Goal: Transaction & Acquisition: Download file/media

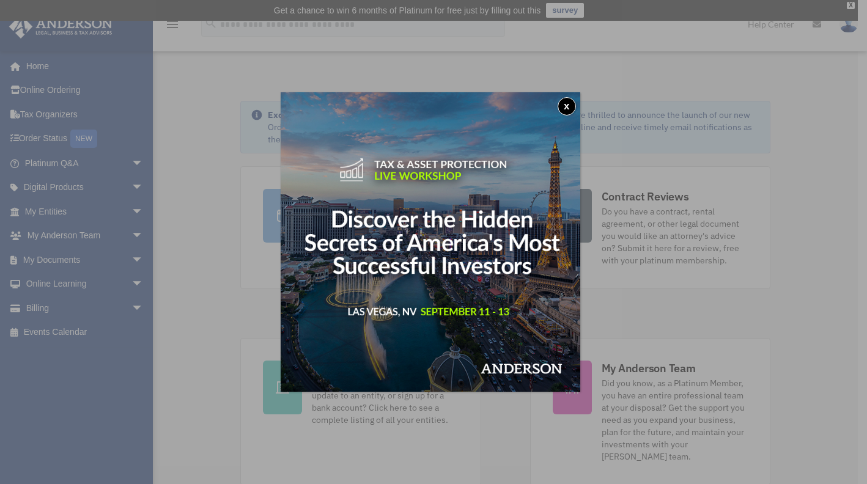
click at [576, 109] on button "x" at bounding box center [566, 106] width 18 height 18
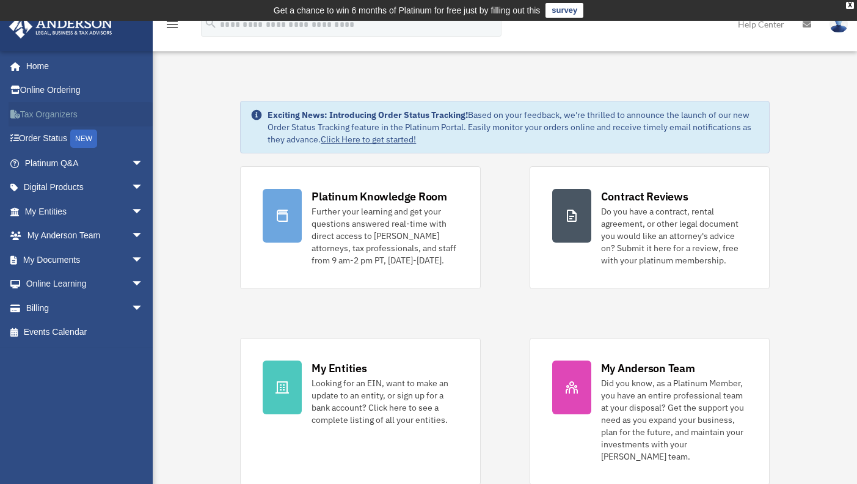
click at [46, 111] on link "Tax Organizers" at bounding box center [85, 114] width 153 height 24
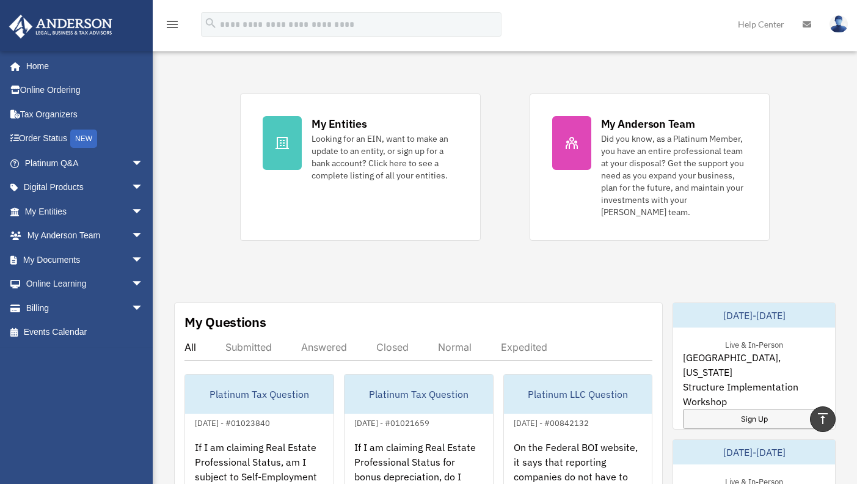
scroll to position [333, 0]
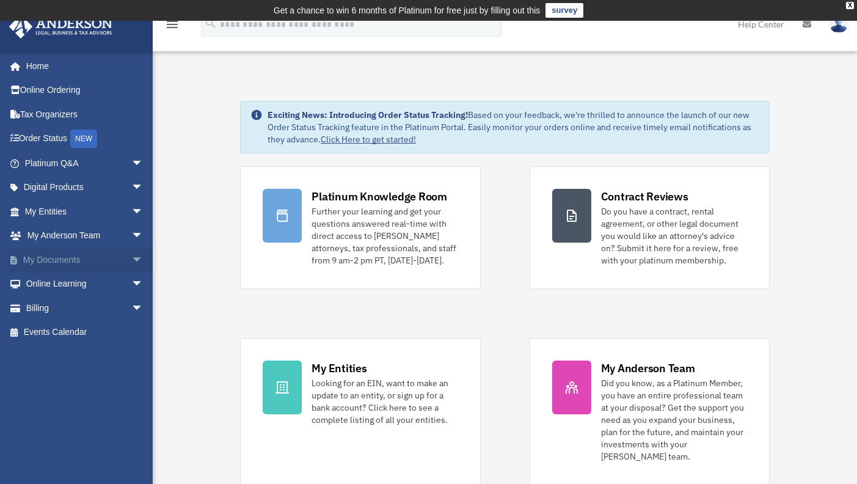
click at [32, 254] on link "My Documents arrow_drop_down" at bounding box center [85, 259] width 153 height 24
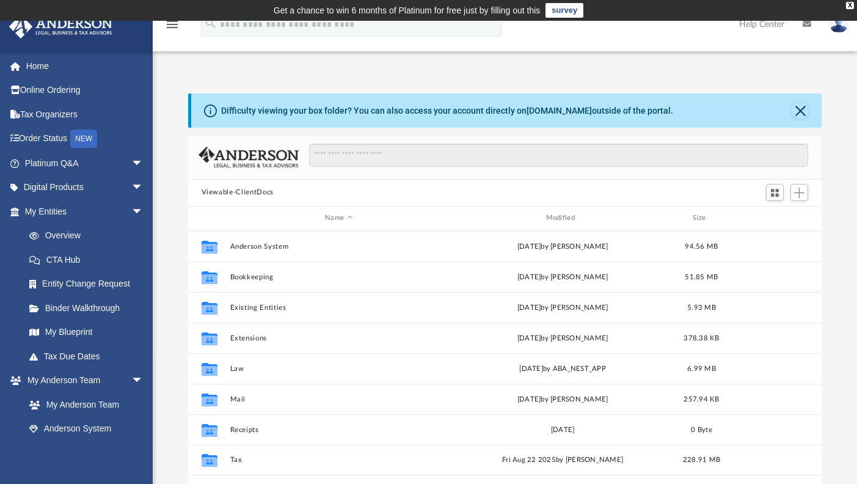
scroll to position [269, 625]
click at [560, 115] on link "box.com" at bounding box center [559, 111] width 65 height 10
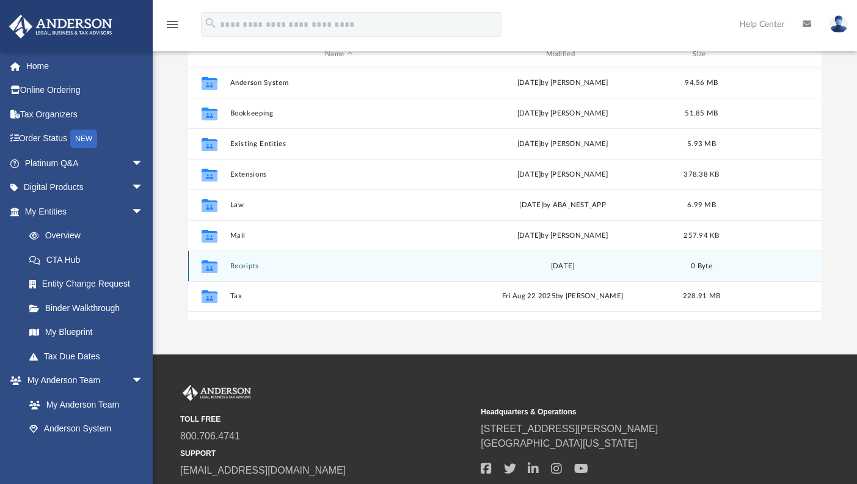
scroll to position [183, 0]
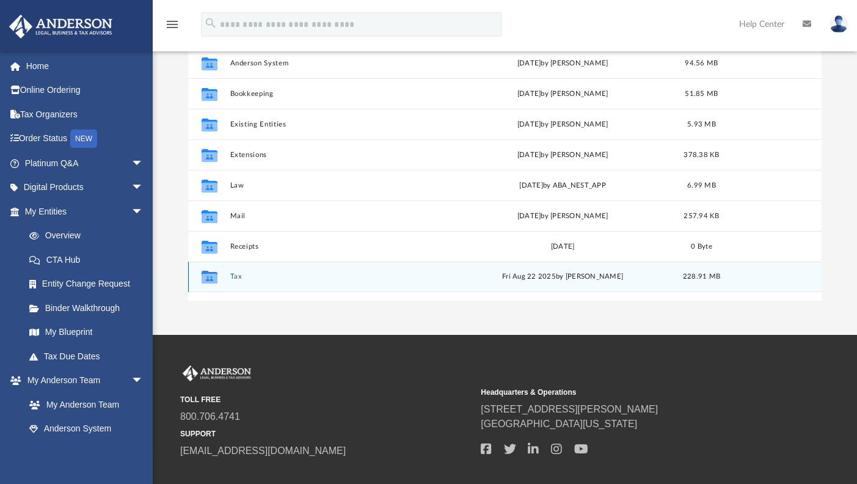
click at [324, 271] on div "Collaborated Folder Tax [DATE] by [PERSON_NAME] 228.91 MB" at bounding box center [505, 277] width 634 height 31
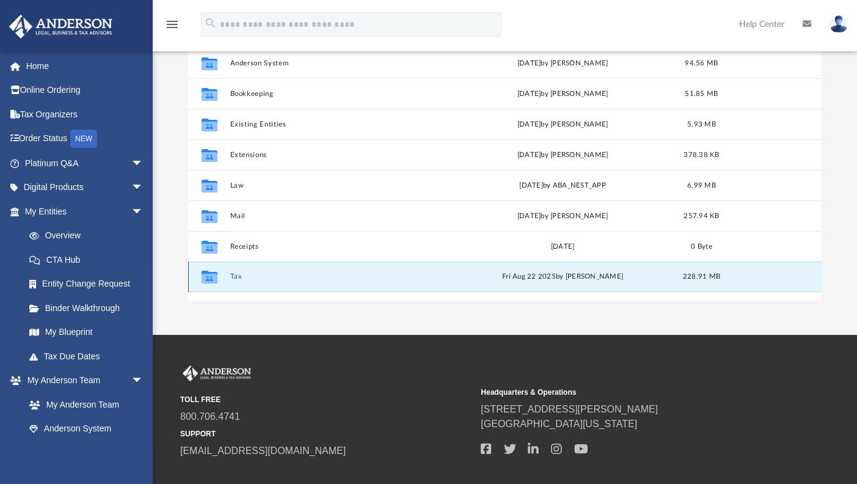
click at [230, 275] on button "Tax" at bounding box center [339, 277] width 218 height 8
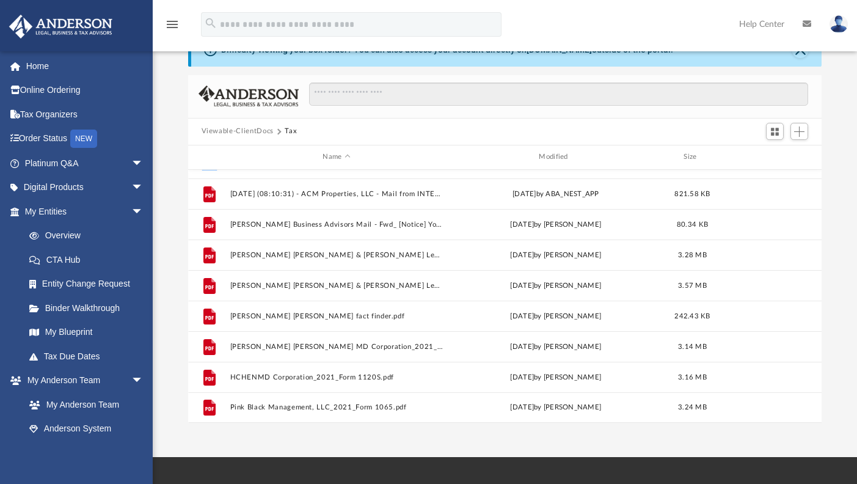
scroll to position [0, 0]
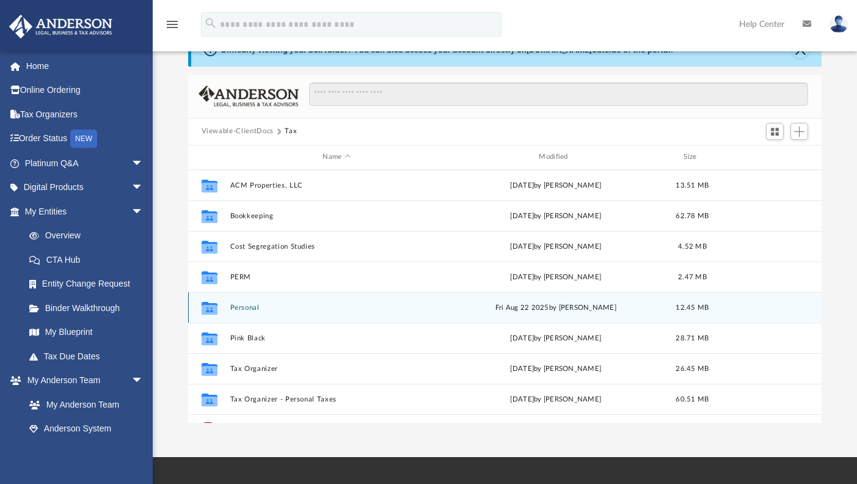
click at [257, 312] on div "Collaborated Folder Personal Fri Aug 22 2025 by Alex Price 12.45 MB" at bounding box center [505, 307] width 634 height 31
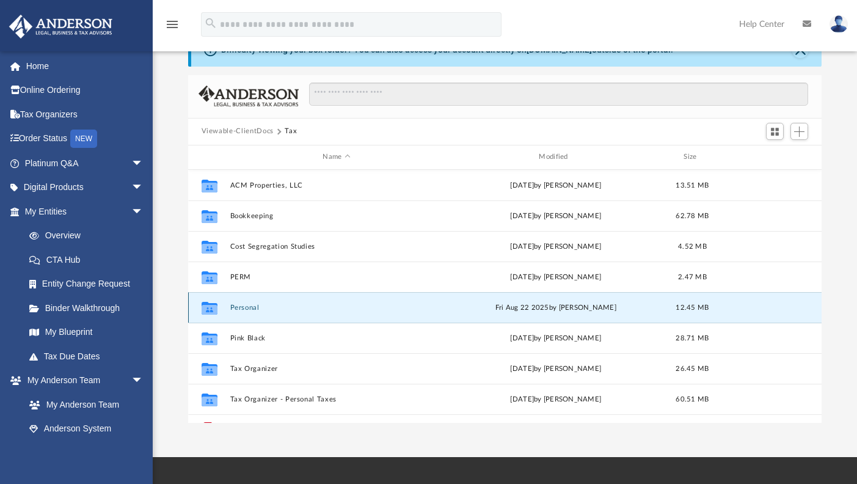
click at [249, 304] on button "Personal" at bounding box center [337, 308] width 214 height 8
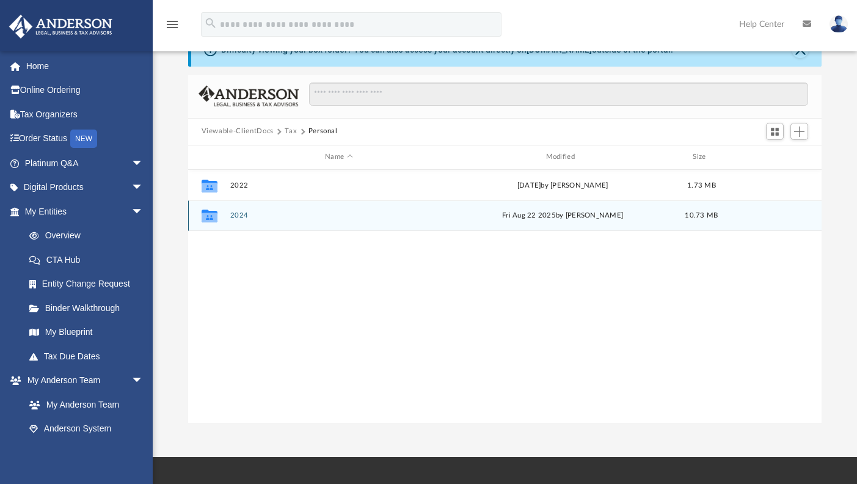
click at [238, 216] on button "2024" at bounding box center [339, 215] width 218 height 8
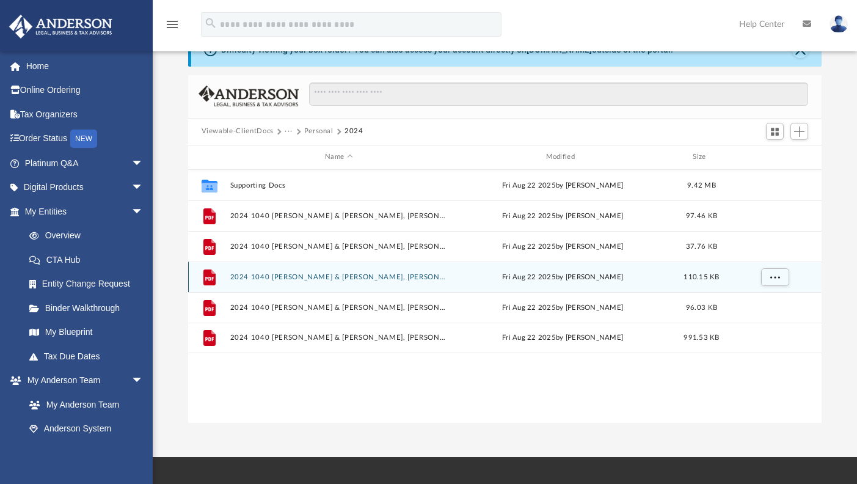
click at [368, 276] on button "2024 1040 Lee, Tiffany & Chen, Hamilton - Form 1040-ES Estimated Tax Voucher.pdf" at bounding box center [339, 277] width 218 height 8
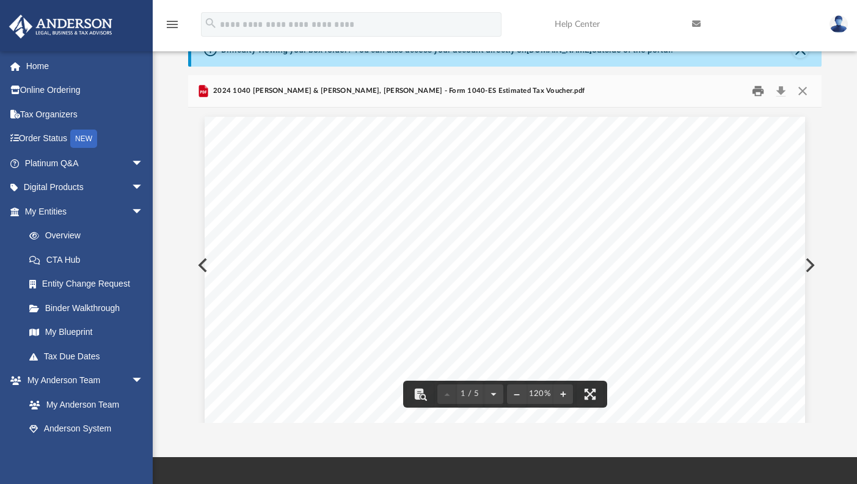
click at [757, 87] on button "Print" at bounding box center [758, 90] width 24 height 19
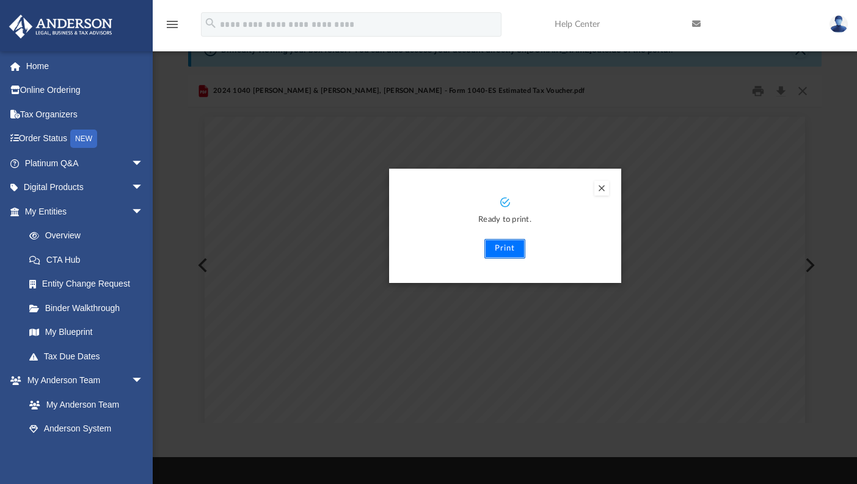
click at [499, 246] on button "Print" at bounding box center [505, 249] width 41 height 20
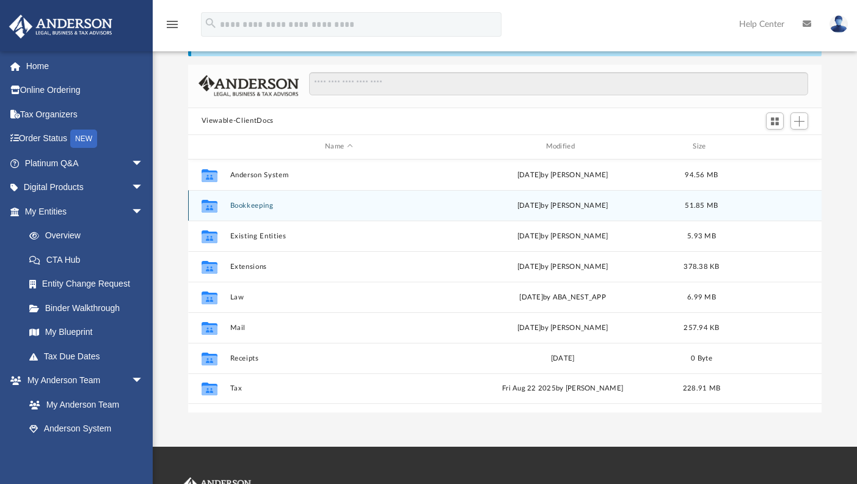
scroll to position [244, 0]
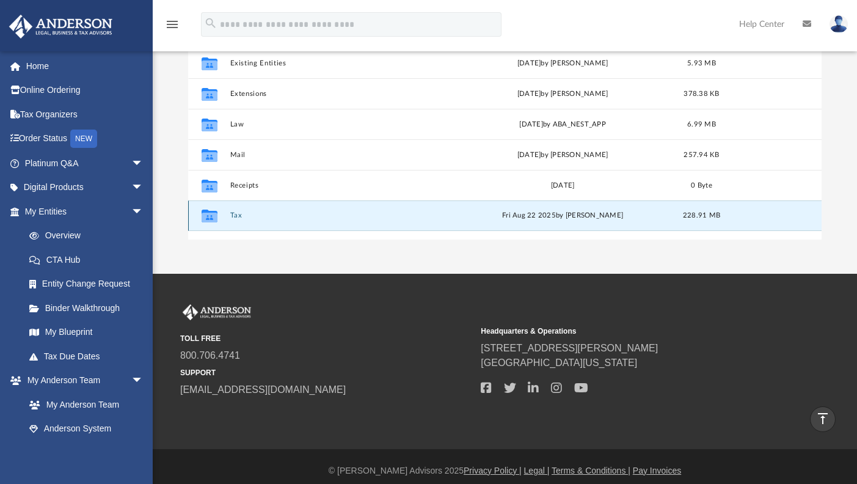
click at [240, 214] on button "Tax" at bounding box center [339, 215] width 218 height 8
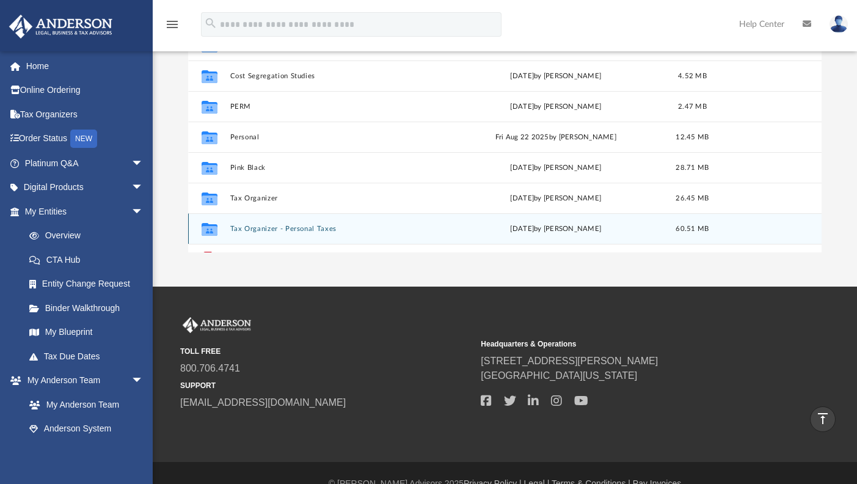
scroll to position [61, 0]
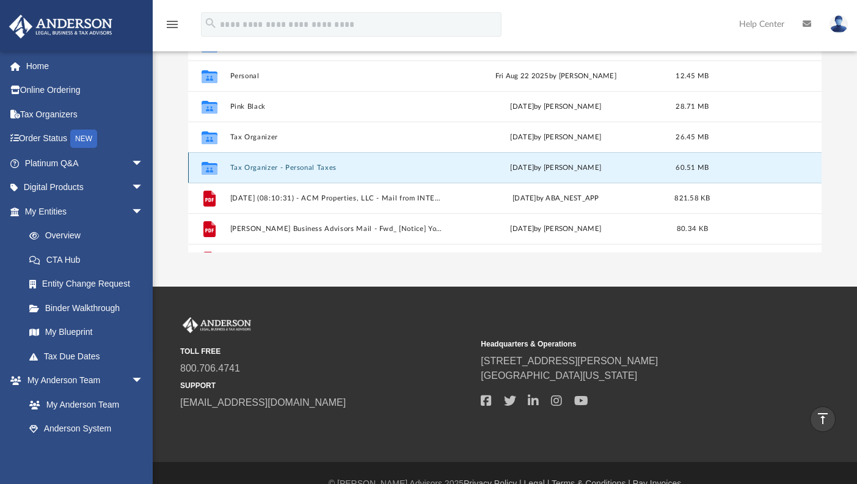
click at [267, 167] on button "Tax Organizer - Personal Taxes" at bounding box center [337, 168] width 214 height 8
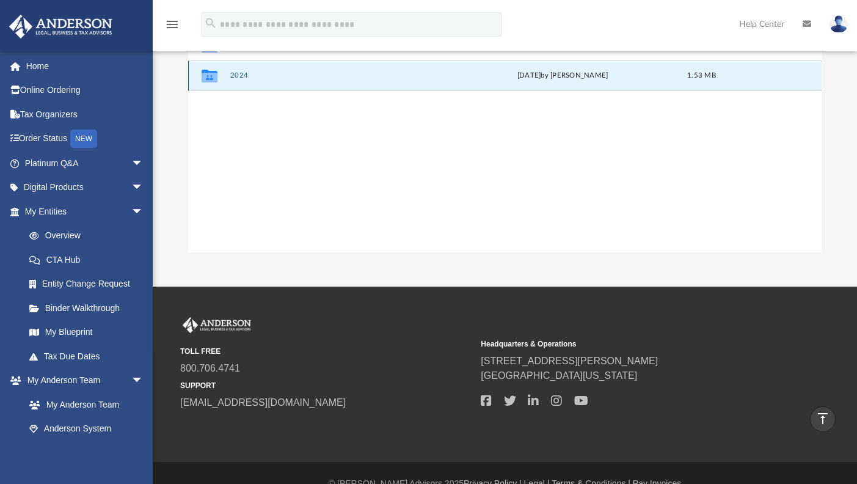
click at [235, 73] on button "2024" at bounding box center [339, 75] width 218 height 8
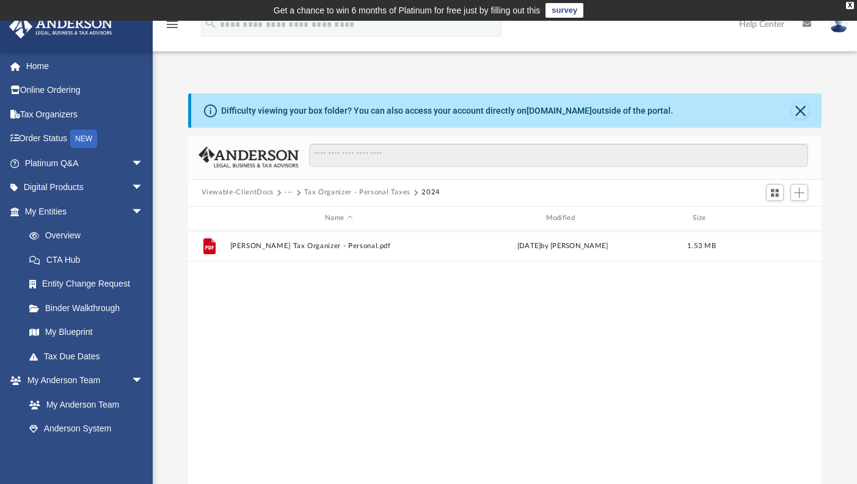
click at [379, 189] on button "Tax Organizer - Personal Taxes" at bounding box center [357, 192] width 107 height 11
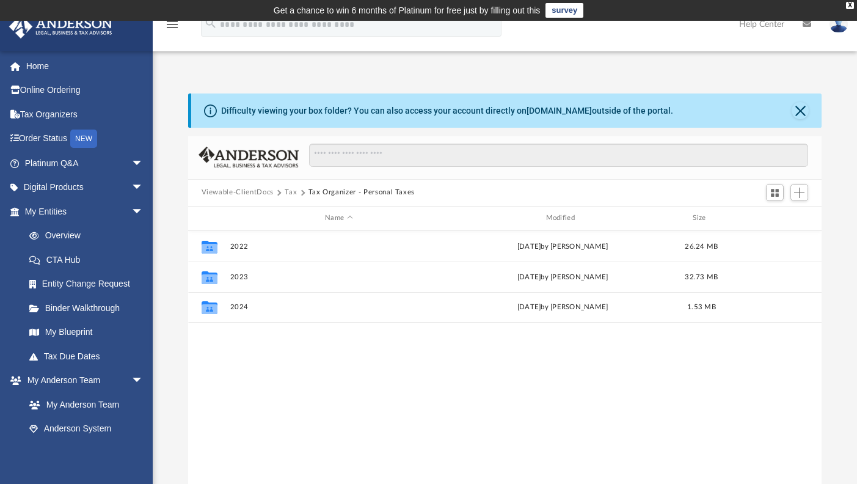
click at [290, 191] on button "Tax" at bounding box center [291, 192] width 12 height 11
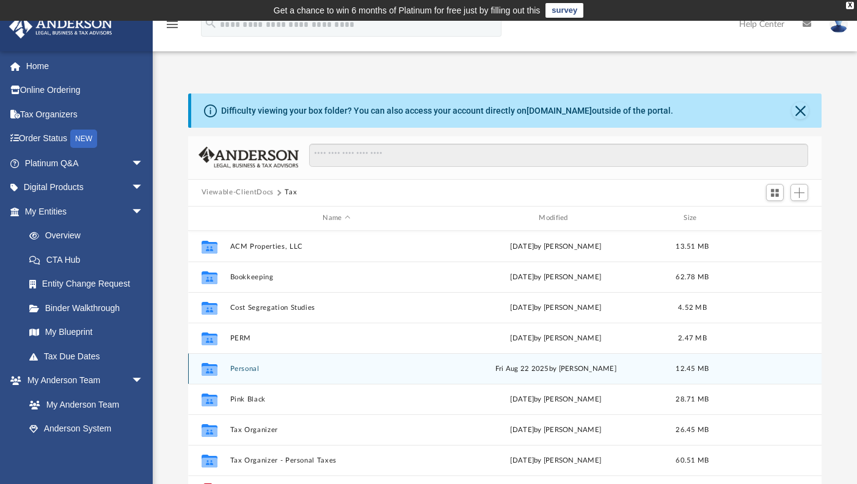
click at [234, 368] on button "Personal" at bounding box center [337, 369] width 214 height 8
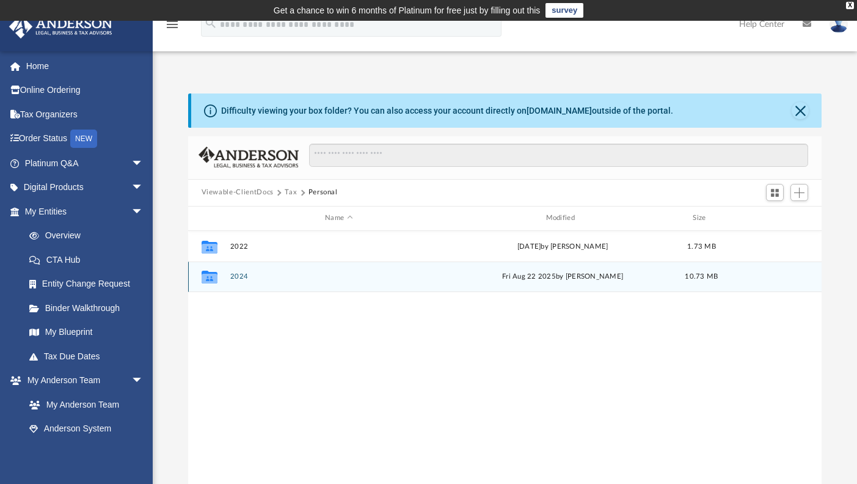
click at [242, 279] on button "2024" at bounding box center [339, 277] width 218 height 8
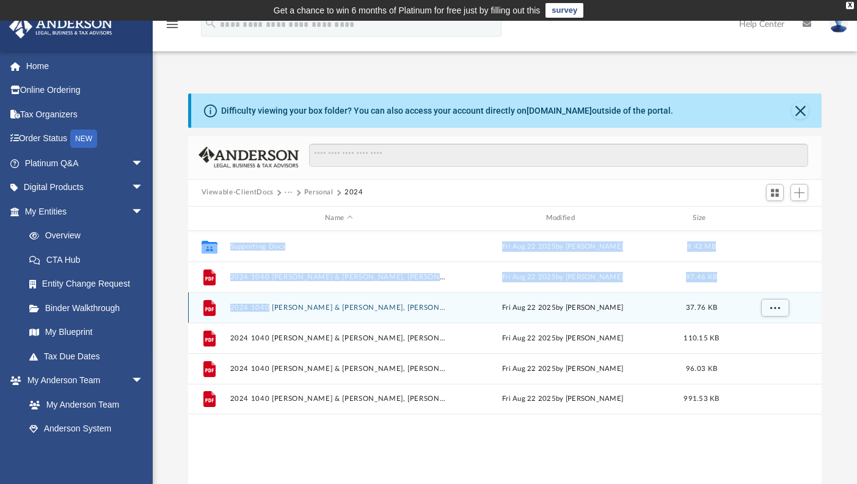
drag, startPoint x: 320, startPoint y: 445, endPoint x: 268, endPoint y: 299, distance: 154.2
click at [268, 299] on div "Collaborated Folder Supporting Docs Fri Aug 22 2025 by Alex Price 9.42 MB File …" at bounding box center [505, 357] width 634 height 253
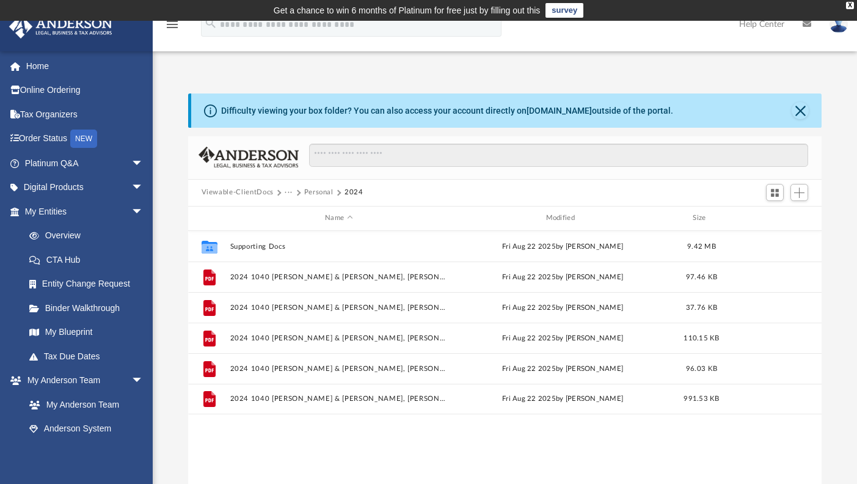
click at [276, 427] on div "Collaborated Folder Supporting Docs Fri Aug 22 2025 by Alex Price 9.42 MB File …" at bounding box center [505, 357] width 634 height 253
click at [321, 192] on button "Personal" at bounding box center [318, 192] width 29 height 11
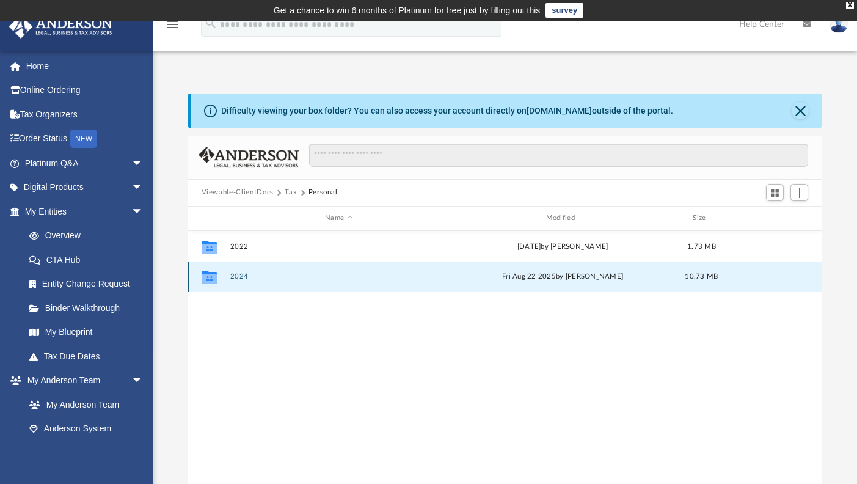
click at [283, 280] on button "2024" at bounding box center [339, 277] width 218 height 8
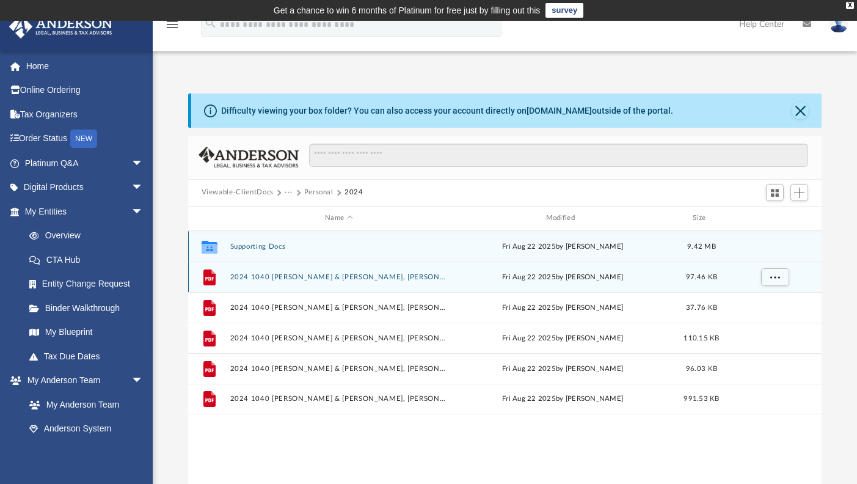
click at [741, 273] on div "File 2024 1040 Lee, Tiffany & Chen, Hamilton - e-file authorization - please si…" at bounding box center [505, 277] width 634 height 31
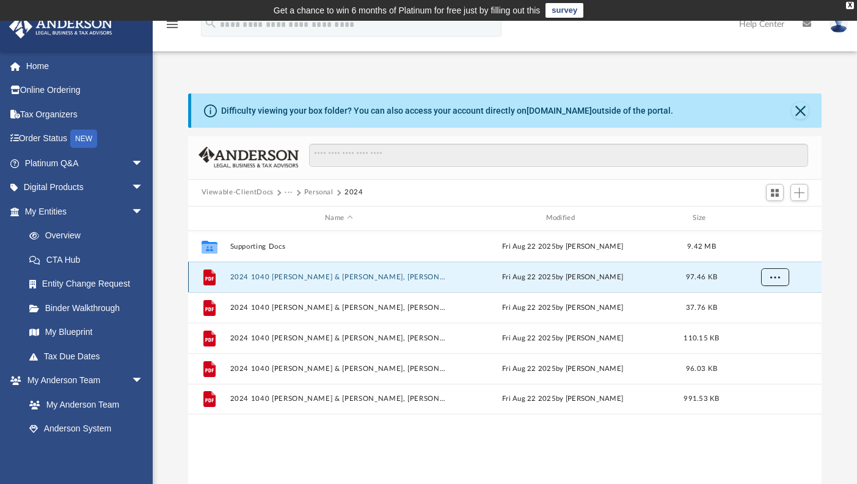
click at [778, 277] on span "More options" at bounding box center [775, 276] width 10 height 7
click at [765, 320] on li "Download" at bounding box center [763, 321] width 35 height 13
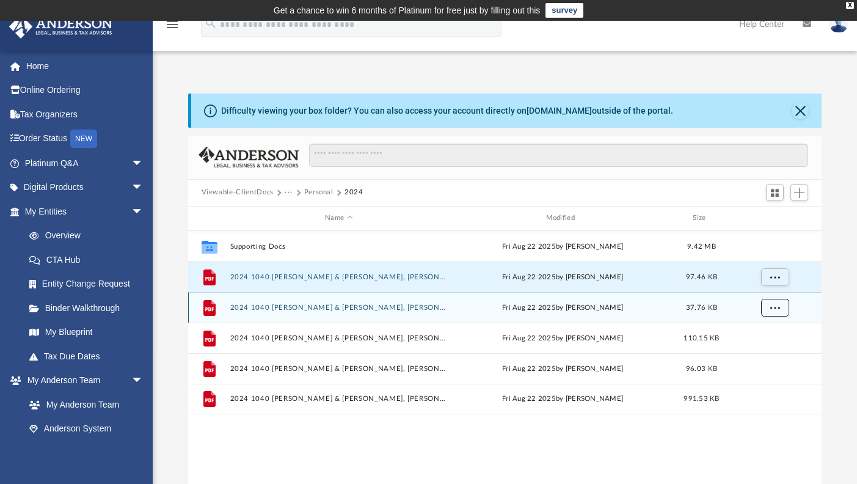
click at [778, 312] on button "More options" at bounding box center [775, 307] width 28 height 18
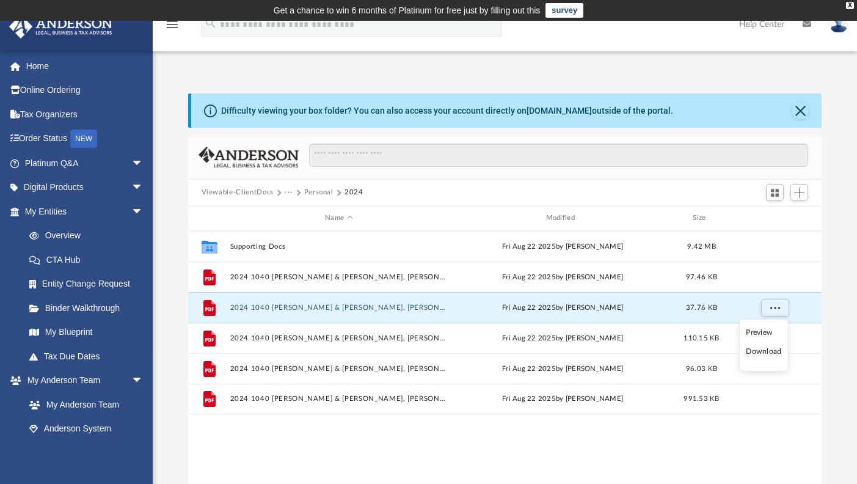
click at [763, 351] on li "Download" at bounding box center [763, 351] width 35 height 13
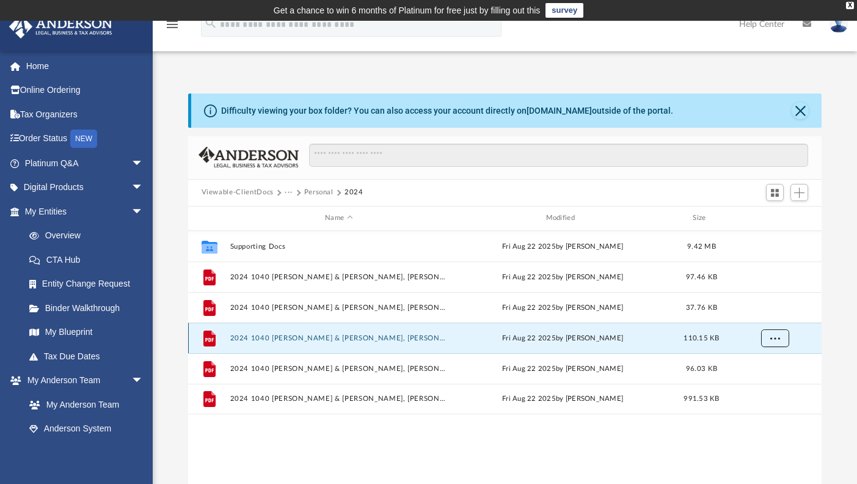
click at [777, 342] on button "More options" at bounding box center [775, 338] width 28 height 18
click at [772, 381] on li "Download" at bounding box center [763, 382] width 35 height 13
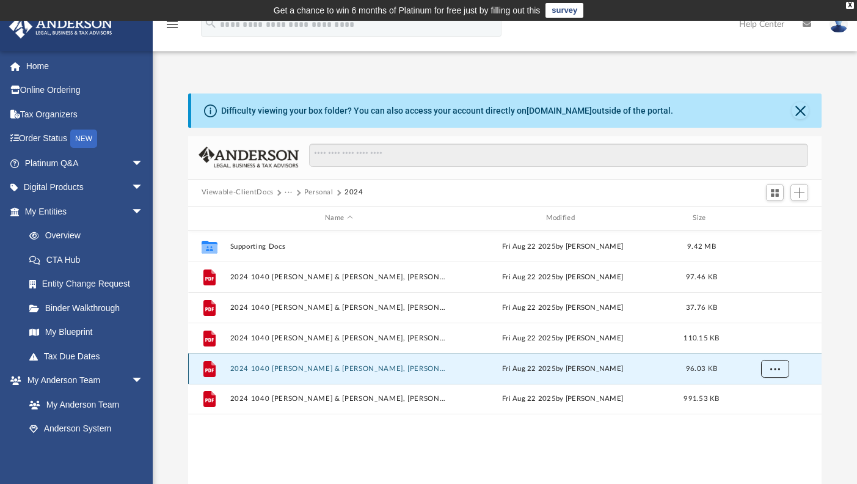
click at [775, 368] on span "More options" at bounding box center [775, 368] width 10 height 7
click at [768, 416] on li "Download" at bounding box center [763, 412] width 35 height 13
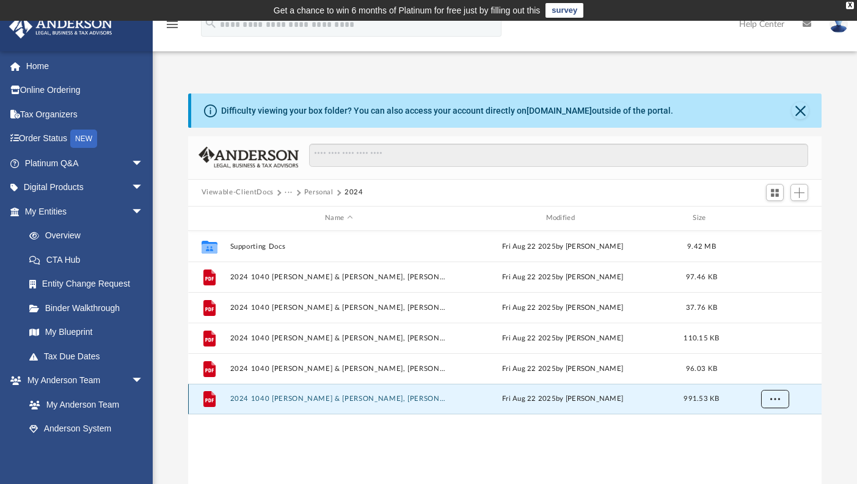
click at [772, 396] on span "More options" at bounding box center [775, 398] width 10 height 7
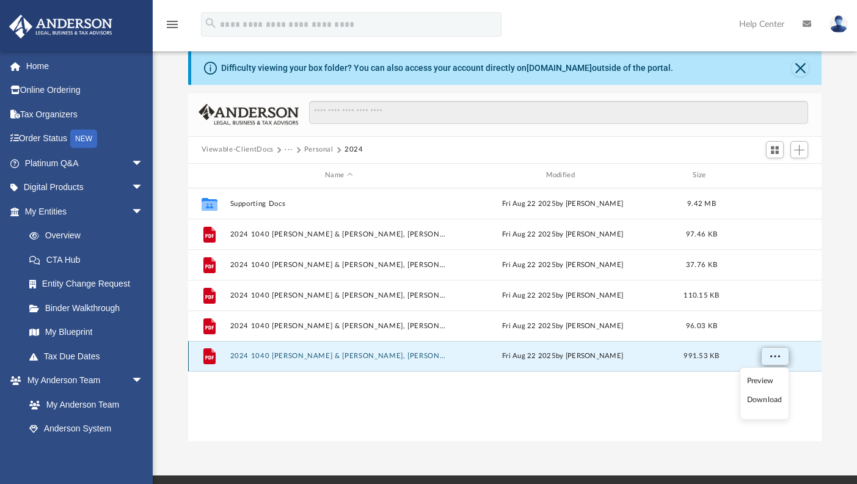
scroll to position [61, 0]
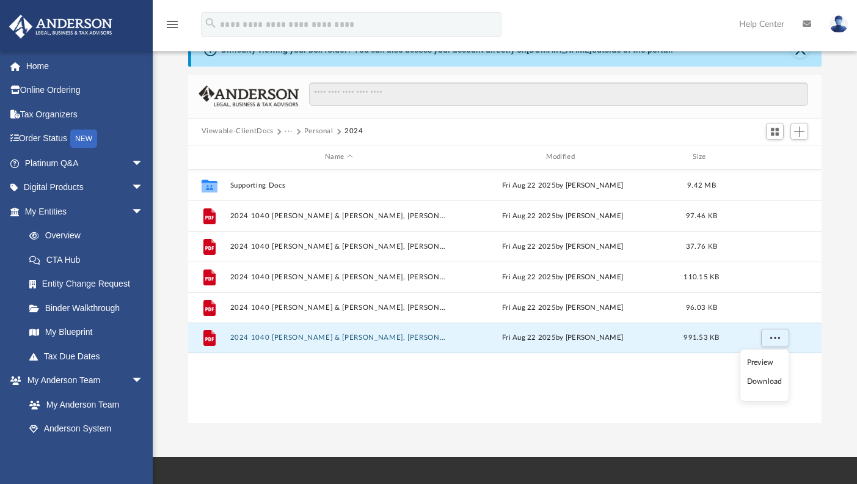
click at [769, 381] on li "Download" at bounding box center [764, 381] width 35 height 13
click at [522, 11] on div "menu search Site Menu add hchen82@gmail.com My Profile Reset Password Logout He…" at bounding box center [428, 30] width 839 height 42
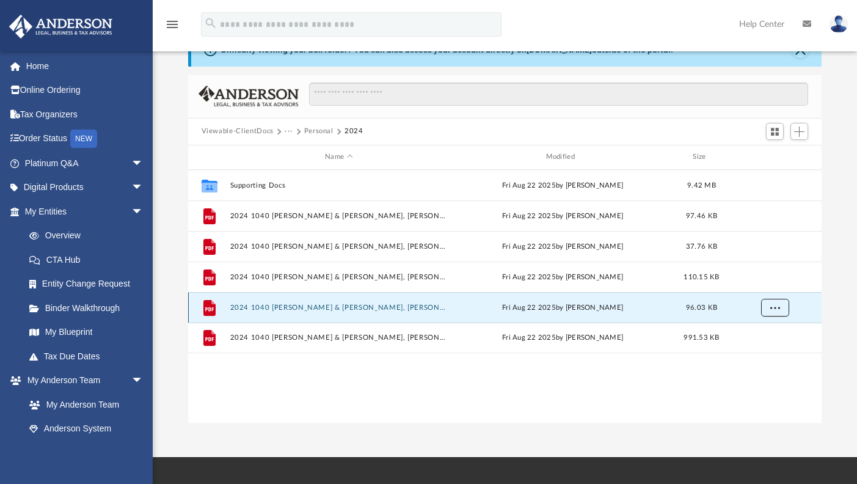
click at [780, 309] on button "More options" at bounding box center [775, 307] width 28 height 18
click at [769, 352] on li "Download" at bounding box center [763, 351] width 35 height 13
click at [486, 397] on div "Collaborated Folder Supporting Docs Fri Aug 22 2025 by Alex Price 9.42 MB File …" at bounding box center [505, 296] width 634 height 253
click at [779, 306] on span "More options" at bounding box center [775, 307] width 10 height 7
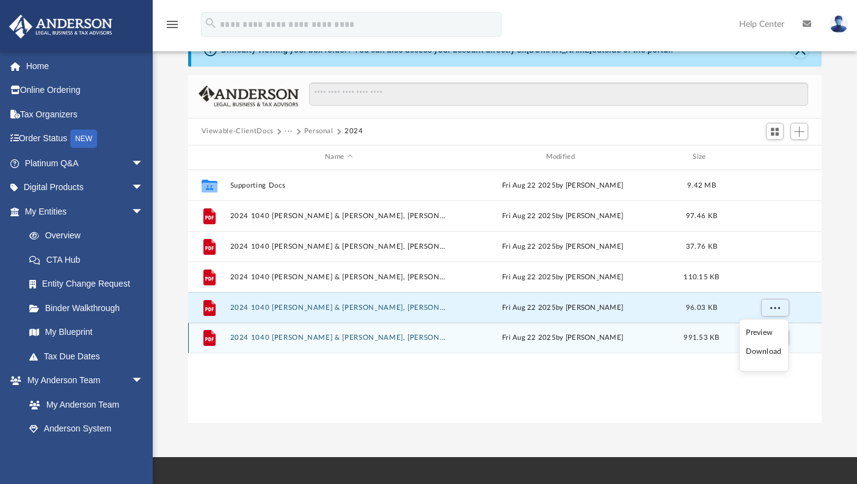
click at [749, 350] on li "Download" at bounding box center [763, 351] width 35 height 13
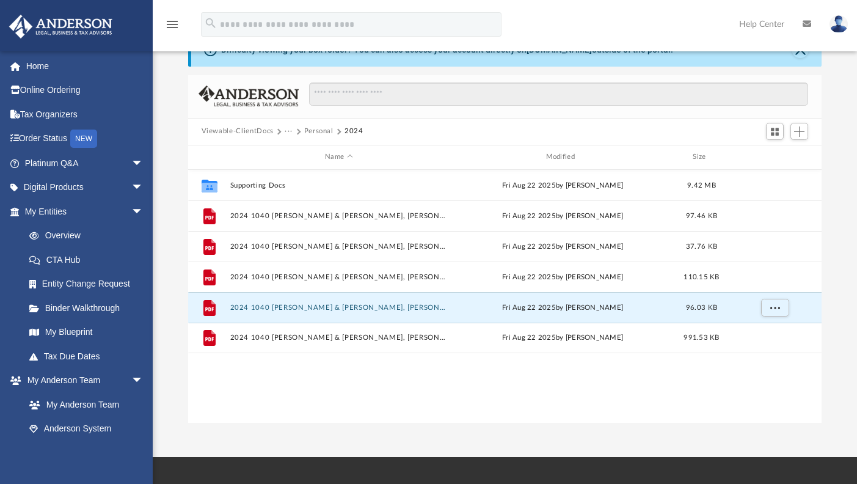
click at [688, 417] on div "Collaborated Folder Supporting Docs Fri Aug 22 2025 by Alex Price 9.42 MB File …" at bounding box center [505, 296] width 634 height 253
click at [585, 310] on div "Fri Aug 22 2025 by Alex Price" at bounding box center [562, 307] width 218 height 11
click at [761, 303] on button "More options" at bounding box center [775, 307] width 28 height 18
click at [754, 330] on li "Preview" at bounding box center [763, 332] width 35 height 13
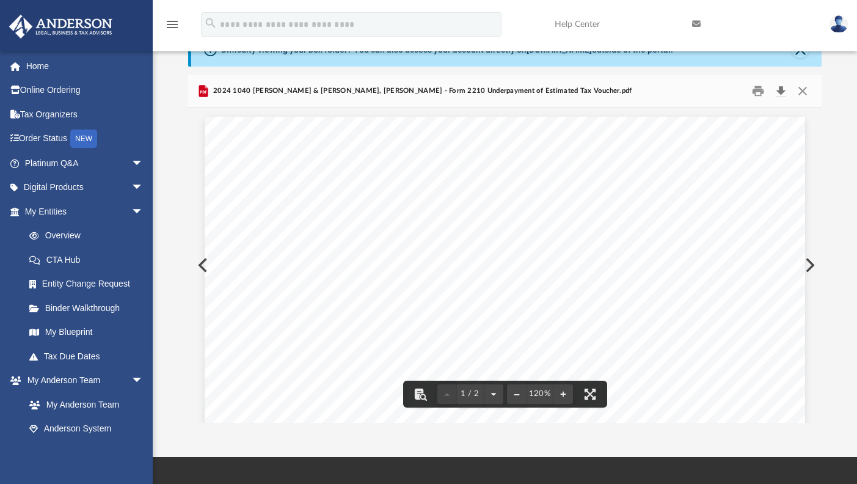
click at [782, 92] on button "Download" at bounding box center [781, 90] width 22 height 19
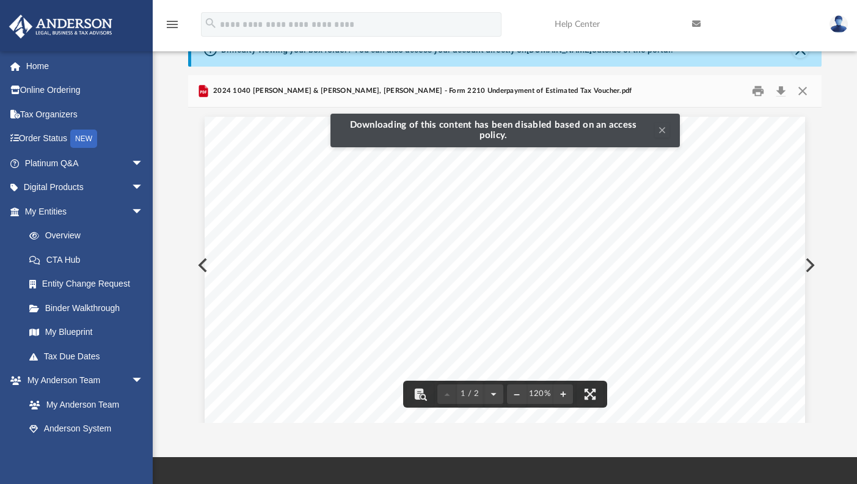
click at [662, 129] on div "Department of the Treasury Internal Revenue Service Attachment Sequence No. 412…" at bounding box center [505, 265] width 634 height 315
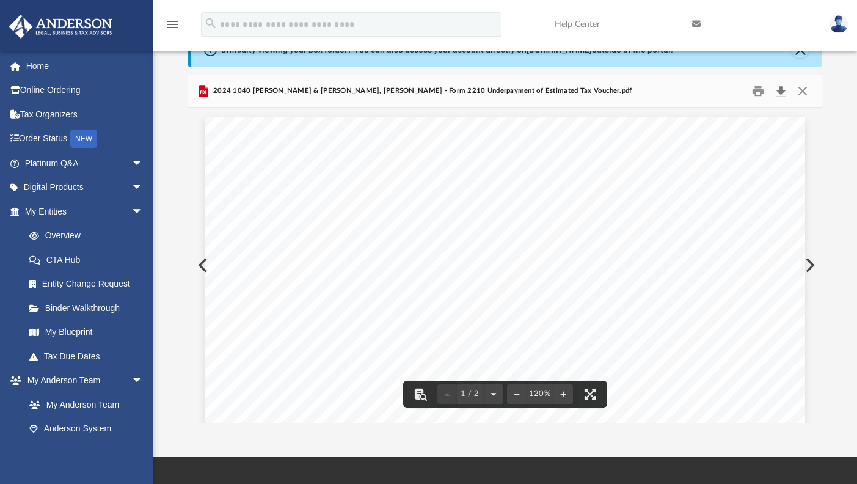
click at [780, 87] on button "Download" at bounding box center [781, 90] width 22 height 19
click at [810, 263] on button "Preview" at bounding box center [809, 265] width 27 height 34
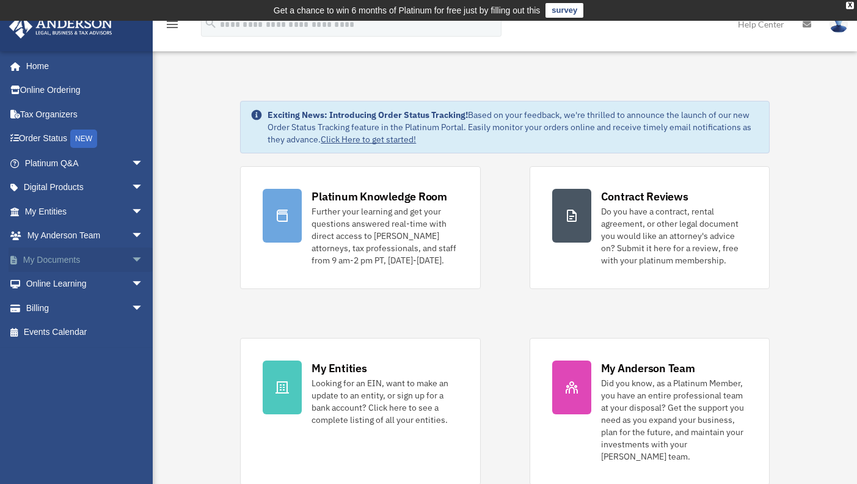
click at [69, 259] on link "My Documents arrow_drop_down" at bounding box center [85, 259] width 153 height 24
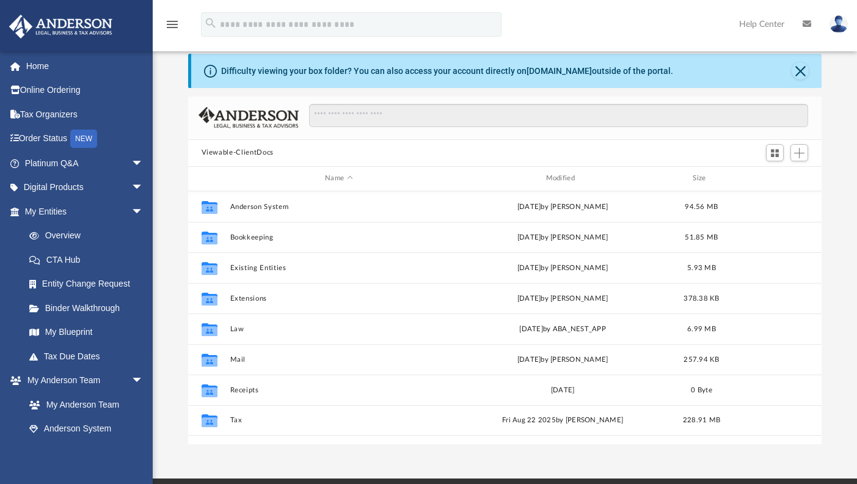
scroll to position [61, 0]
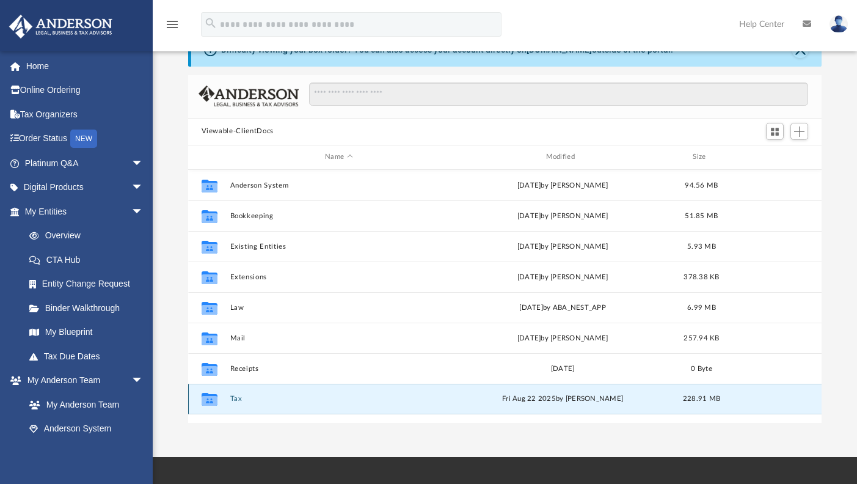
click at [243, 401] on button "Tax" at bounding box center [339, 399] width 218 height 8
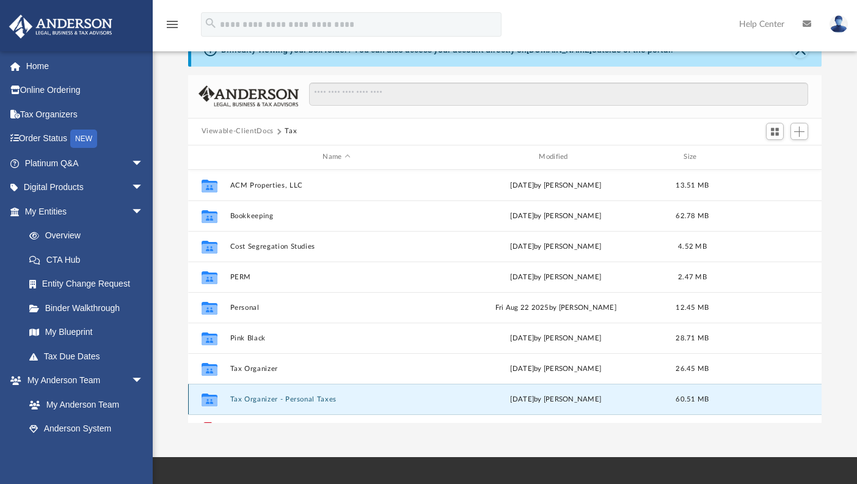
drag, startPoint x: 236, startPoint y: 399, endPoint x: 245, endPoint y: 392, distance: 11.4
click at [245, 392] on div "Collaborated Folder Tax Organizer - Personal Taxes [DATE] by [PERSON_NAME] 60.5…" at bounding box center [505, 399] width 634 height 31
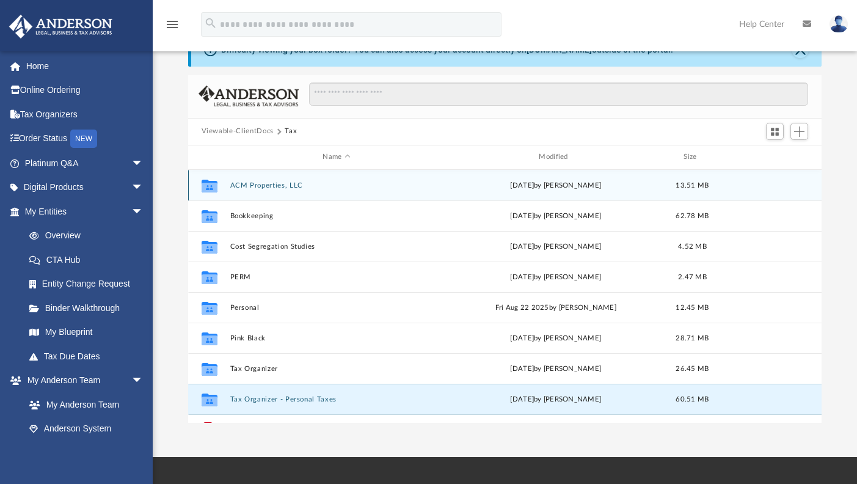
click at [287, 186] on button "ACM Properties, LLC" at bounding box center [337, 185] width 214 height 8
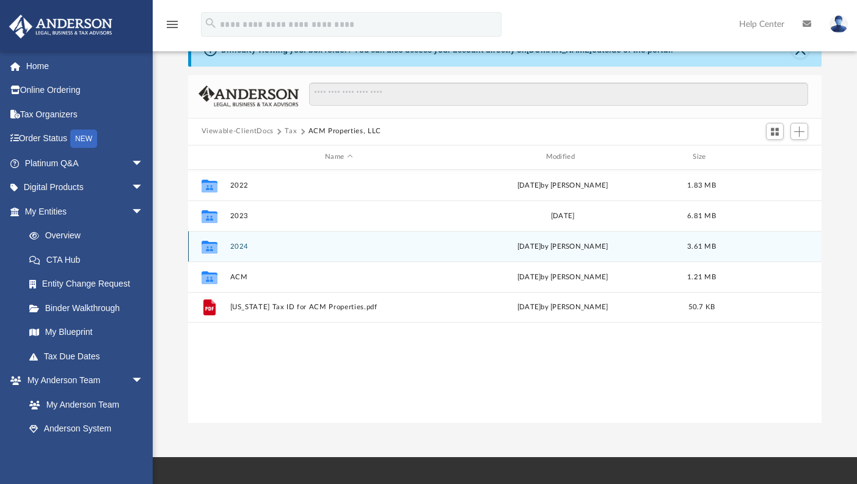
click at [240, 246] on button "2024" at bounding box center [339, 247] width 218 height 8
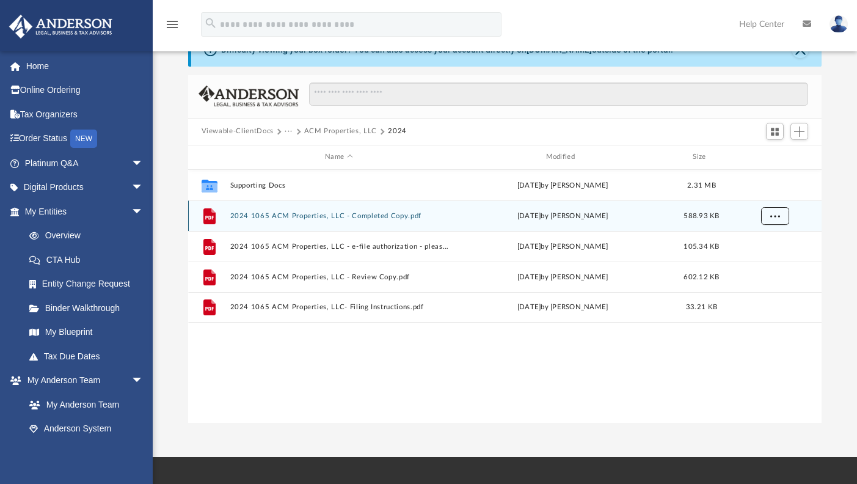
click at [779, 218] on span "More options" at bounding box center [775, 215] width 10 height 7
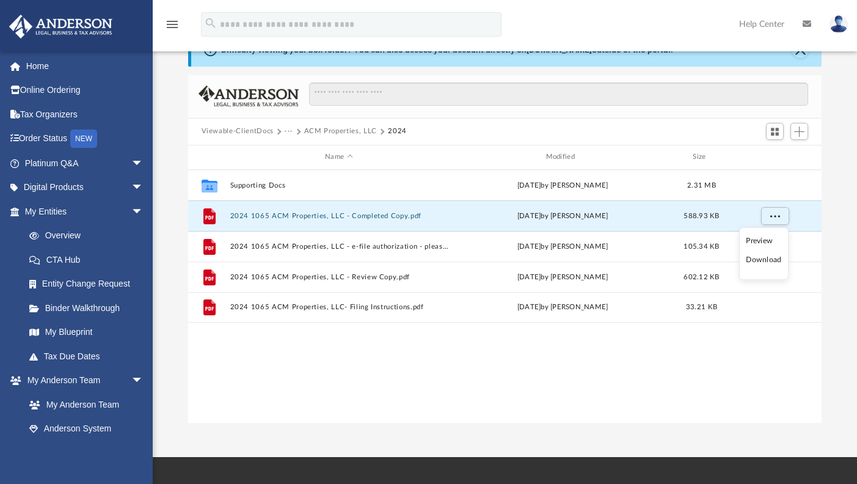
click at [766, 262] on li "Download" at bounding box center [763, 260] width 35 height 13
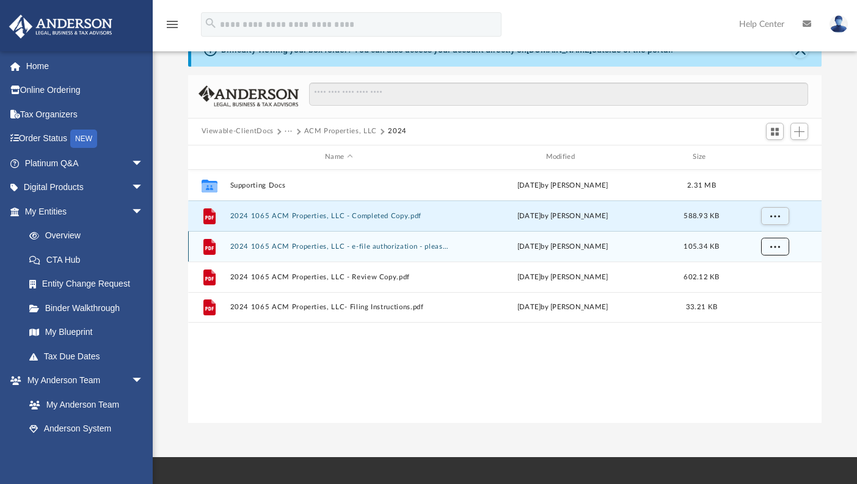
click at [777, 249] on span "More options" at bounding box center [775, 246] width 10 height 7
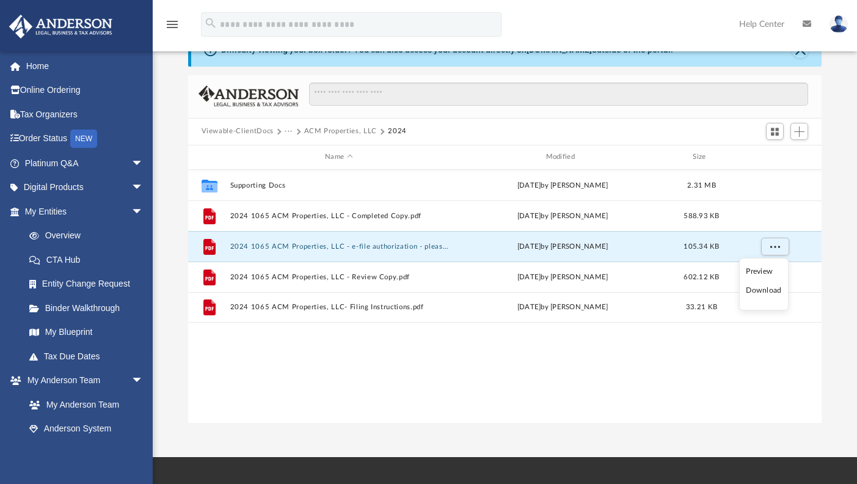
click at [766, 289] on li "Download" at bounding box center [763, 290] width 35 height 13
click at [4, 452] on div "[EMAIL_ADDRESS][DOMAIN_NAME] Sign Out [EMAIL_ADDRESS][DOMAIN_NAME] Home Online …" at bounding box center [76, 293] width 153 height 484
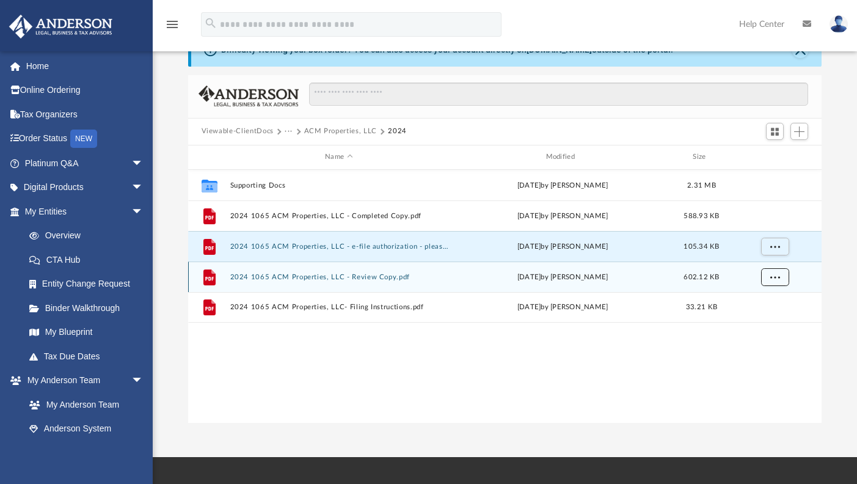
click at [776, 276] on span "More options" at bounding box center [775, 276] width 10 height 7
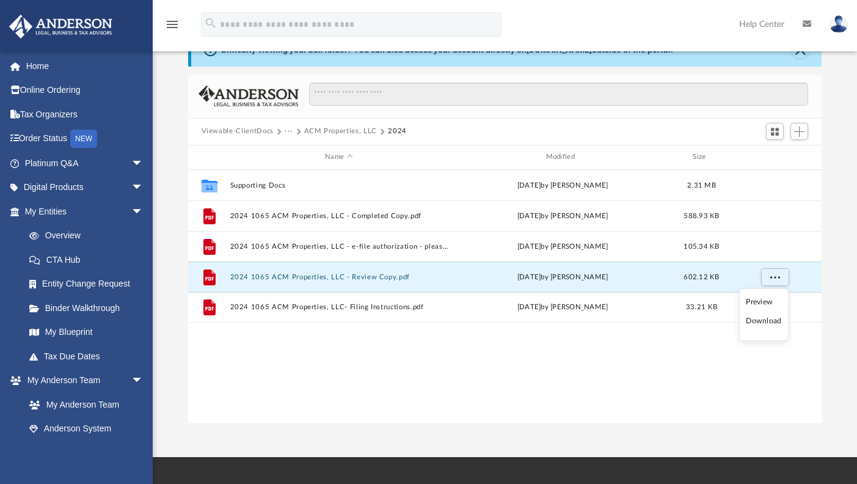
click at [767, 319] on li "Download" at bounding box center [763, 321] width 35 height 13
click at [233, 381] on div "Collaborated Folder Supporting Docs [DATE] by [PERSON_NAME] 2.31 MB File 2024 1…" at bounding box center [505, 296] width 634 height 253
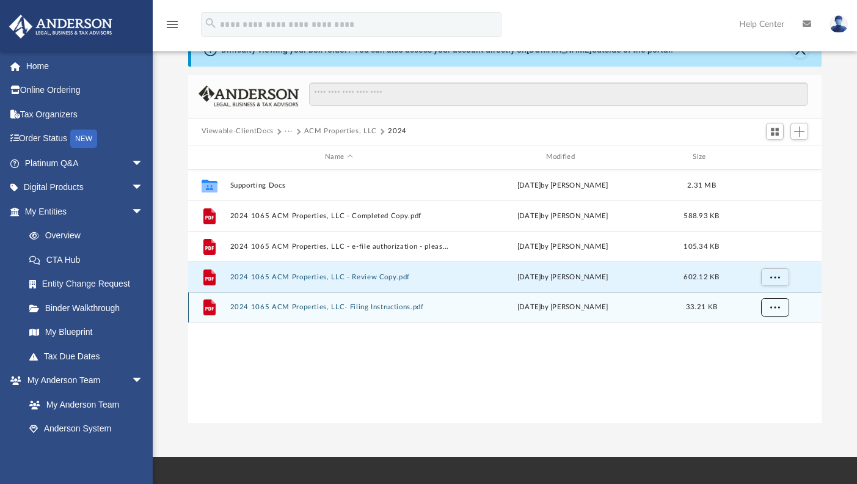
click at [780, 308] on span "More options" at bounding box center [775, 307] width 10 height 7
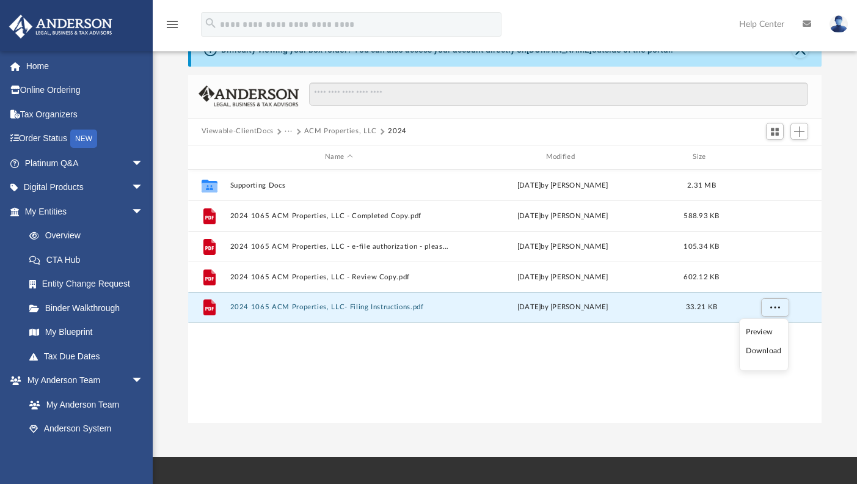
click at [762, 352] on li "Download" at bounding box center [763, 351] width 35 height 13
click at [341, 362] on div "Collaborated Folder Supporting Docs [DATE] by [PERSON_NAME] 2.31 MB File 2024 1…" at bounding box center [505, 296] width 634 height 253
click at [340, 131] on button "ACM Properties, LLC" at bounding box center [340, 131] width 73 height 11
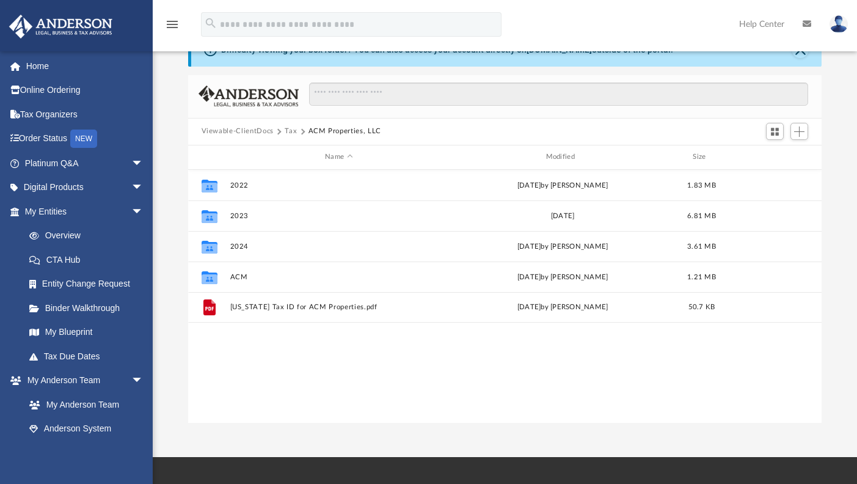
click at [292, 131] on button "Tax" at bounding box center [291, 131] width 12 height 11
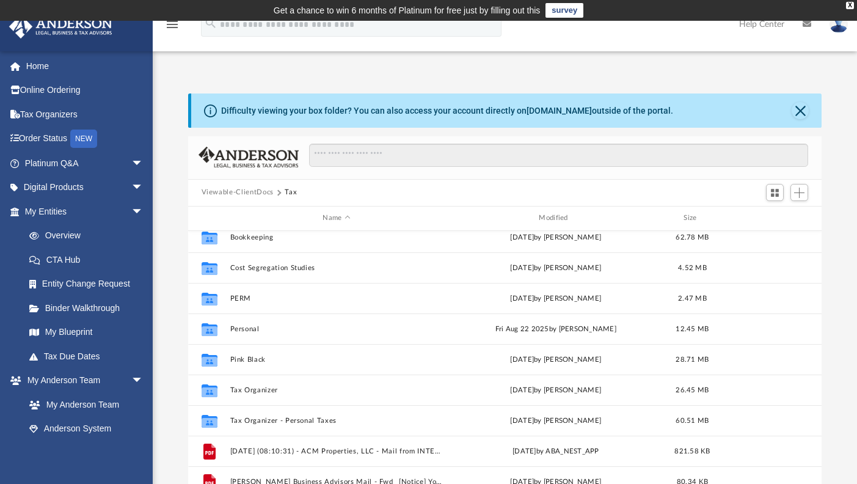
scroll to position [61, 0]
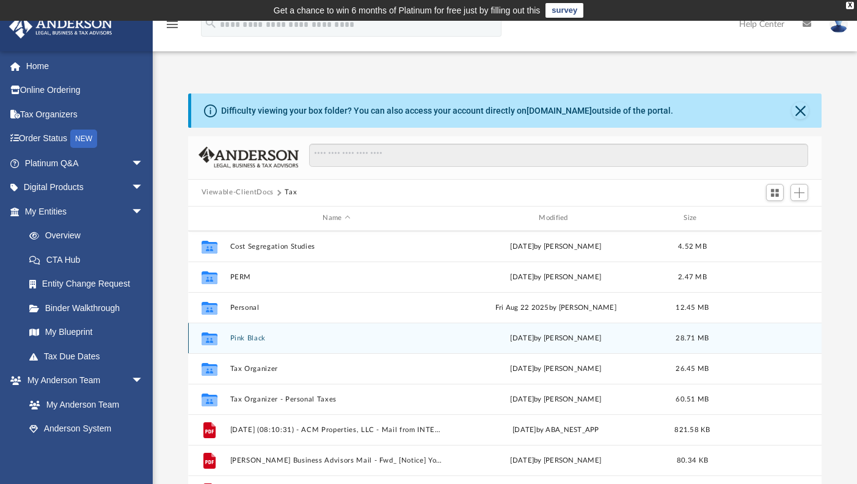
click at [260, 340] on button "Pink Black" at bounding box center [337, 338] width 214 height 8
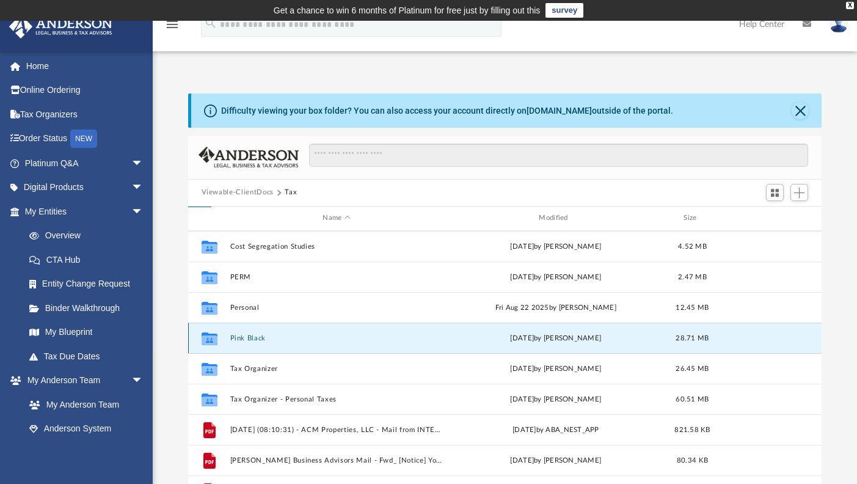
scroll to position [0, 0]
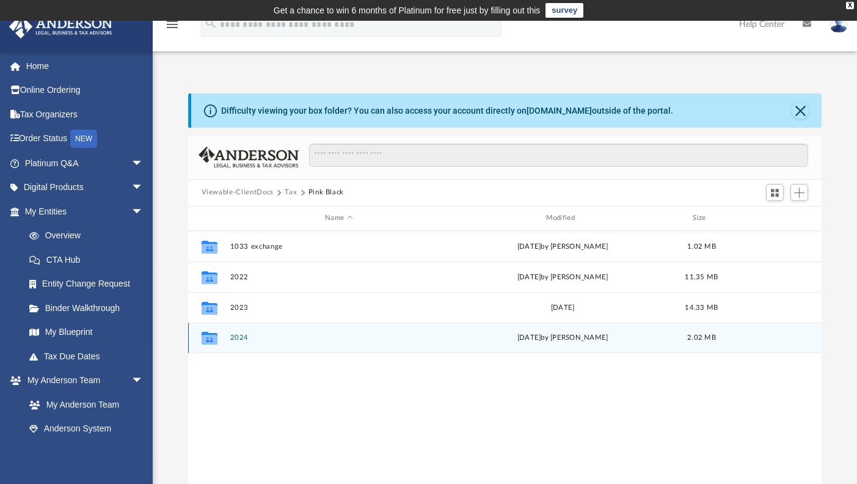
click at [241, 336] on button "2024" at bounding box center [339, 338] width 218 height 8
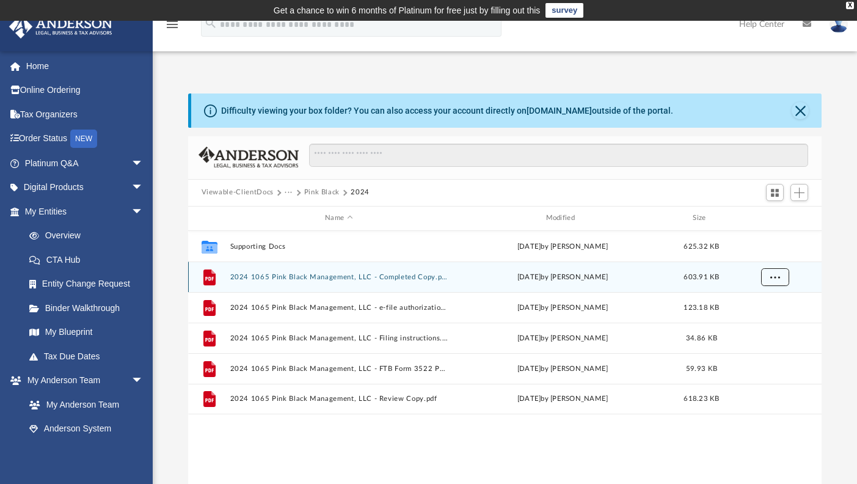
click at [772, 274] on span "More options" at bounding box center [775, 276] width 10 height 7
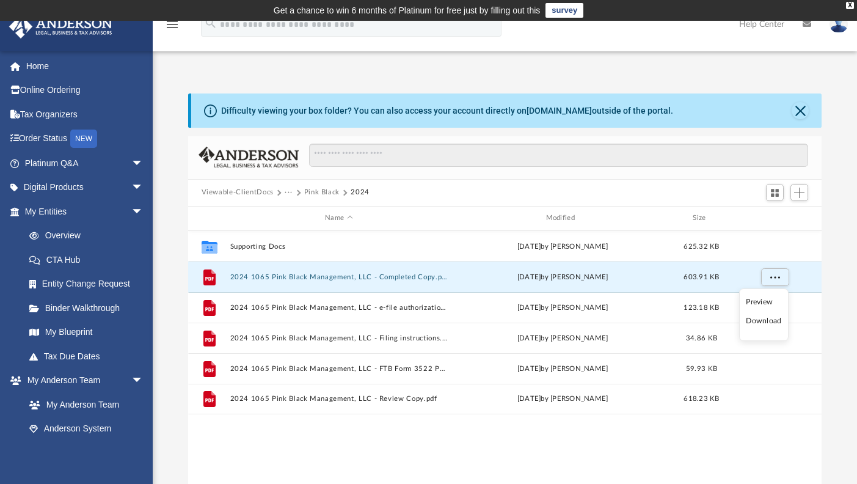
click at [766, 318] on li "Download" at bounding box center [763, 321] width 35 height 13
click at [653, 449] on div "Collaborated Folder Supporting Docs [DATE] by [PERSON_NAME] 625.32 KB File 2024…" at bounding box center [505, 357] width 634 height 253
click at [251, 458] on div "Collaborated Folder Supporting Docs [DATE] by [PERSON_NAME] 625.32 KB File 2024…" at bounding box center [505, 357] width 634 height 253
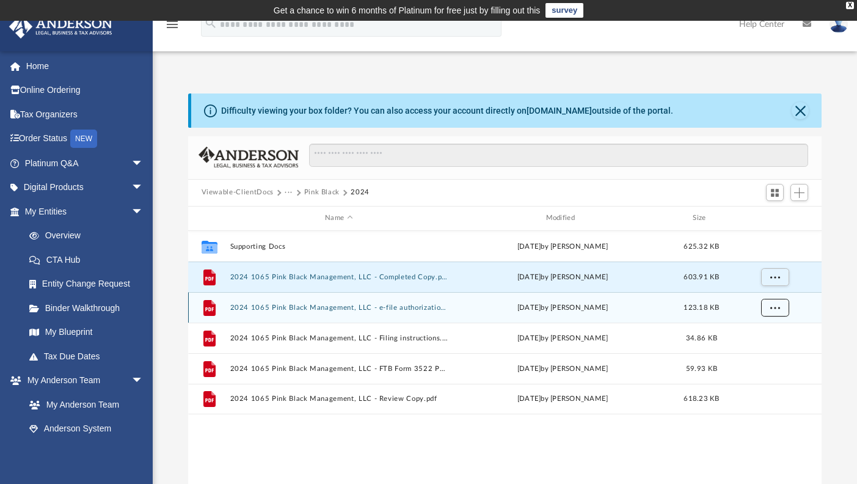
click at [780, 309] on span "More options" at bounding box center [775, 307] width 10 height 7
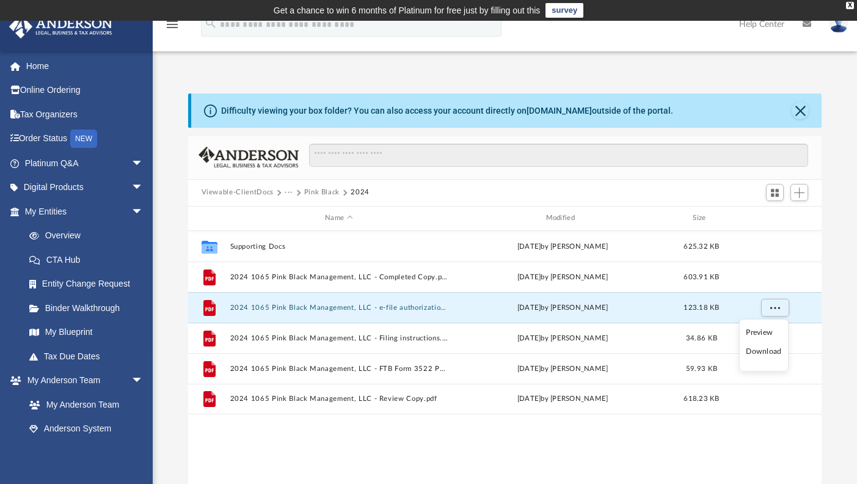
click at [763, 351] on li "Download" at bounding box center [763, 351] width 35 height 13
click at [249, 443] on div "Collaborated Folder Supporting Docs [DATE] by [PERSON_NAME] 625.32 KB File 2024…" at bounding box center [505, 357] width 634 height 253
click at [258, 450] on div "Collaborated Folder Supporting Docs [DATE] by [PERSON_NAME] 625.32 KB File 2024…" at bounding box center [505, 357] width 634 height 253
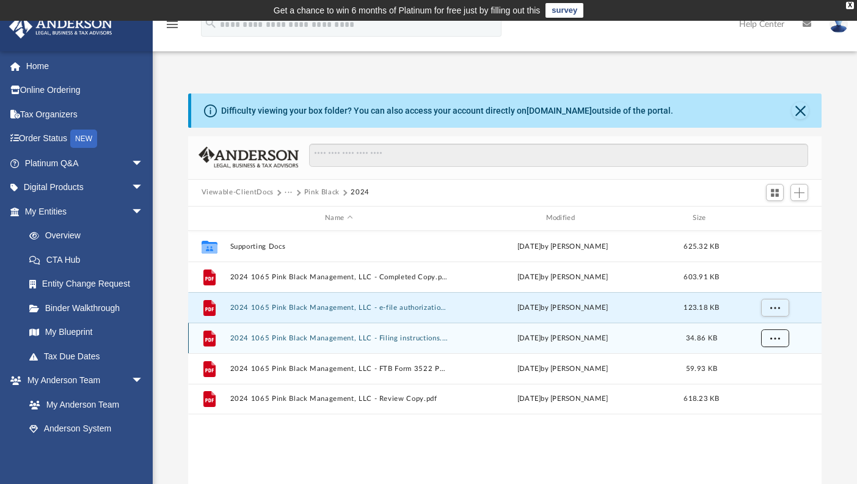
click at [775, 340] on span "More options" at bounding box center [775, 337] width 10 height 7
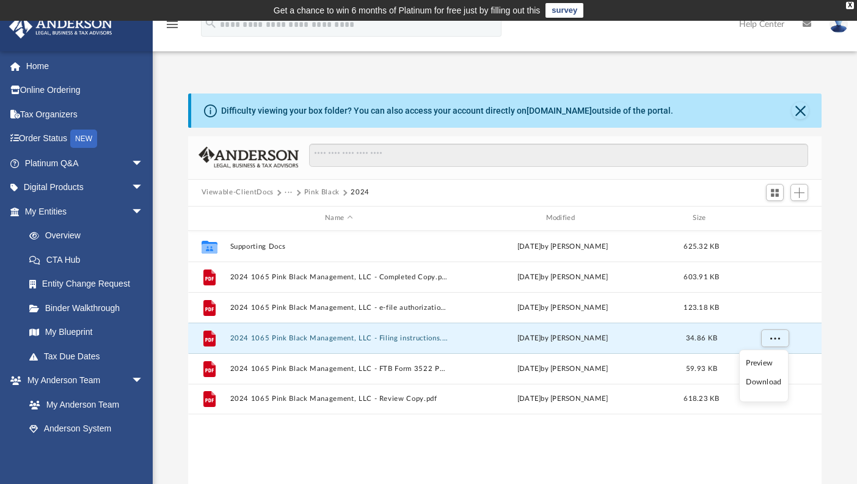
click at [760, 386] on li "Download" at bounding box center [763, 382] width 35 height 13
click at [198, 442] on div "Collaborated Folder Supporting Docs [DATE] by [PERSON_NAME] 625.32 KB File 2024…" at bounding box center [505, 357] width 634 height 253
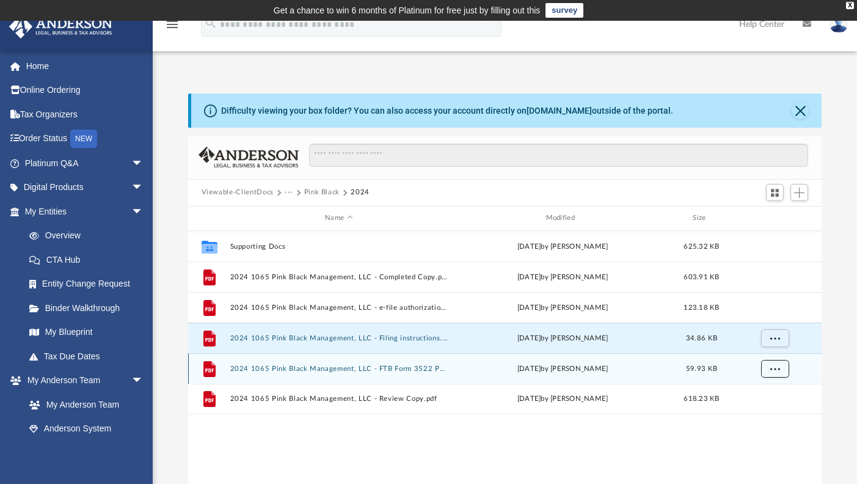
click at [779, 367] on span "More options" at bounding box center [775, 368] width 10 height 7
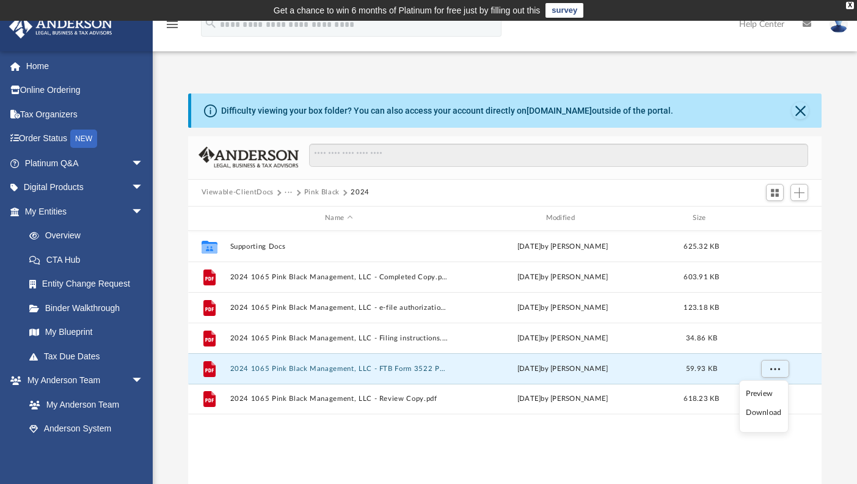
click at [763, 410] on li "Download" at bounding box center [763, 412] width 35 height 13
click at [245, 436] on div "Collaborated Folder Supporting Docs [DATE] by [PERSON_NAME] 625.32 KB File 2024…" at bounding box center [505, 357] width 634 height 253
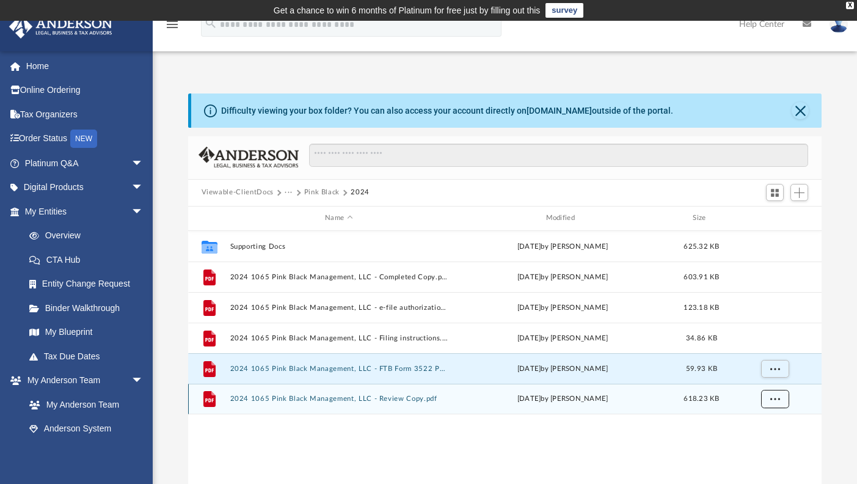
click at [774, 400] on span "More options" at bounding box center [775, 398] width 10 height 7
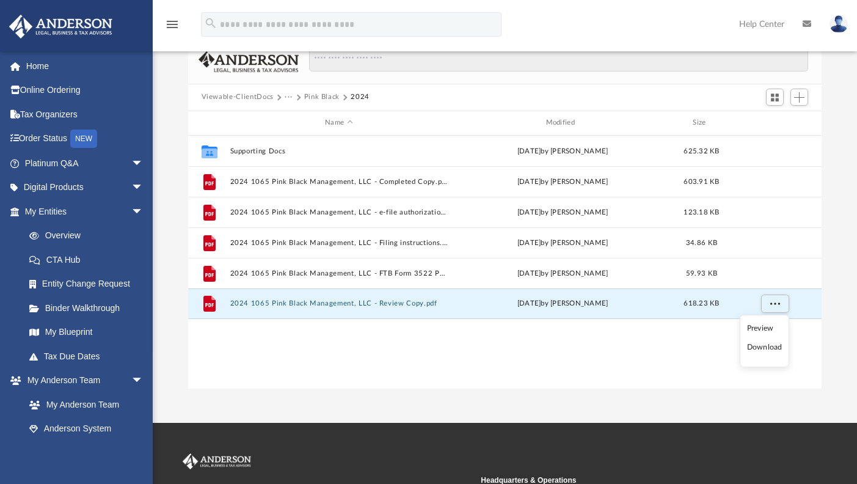
scroll to position [122, 0]
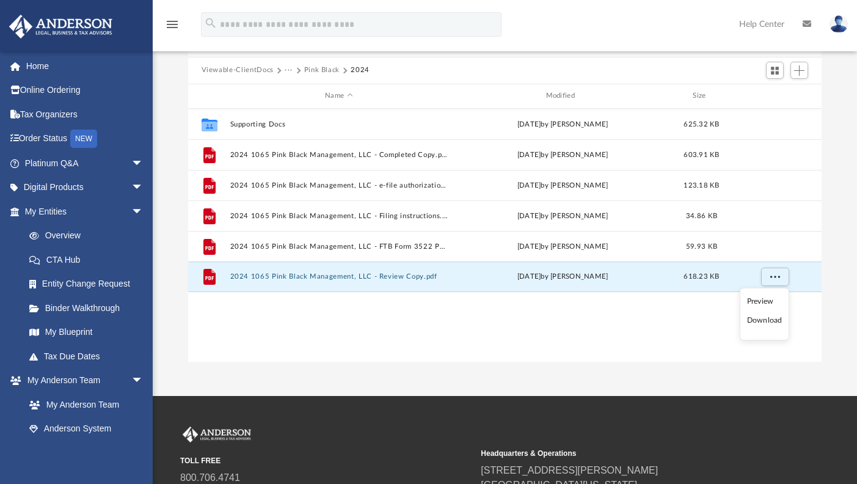
click at [775, 320] on li "Download" at bounding box center [764, 320] width 35 height 13
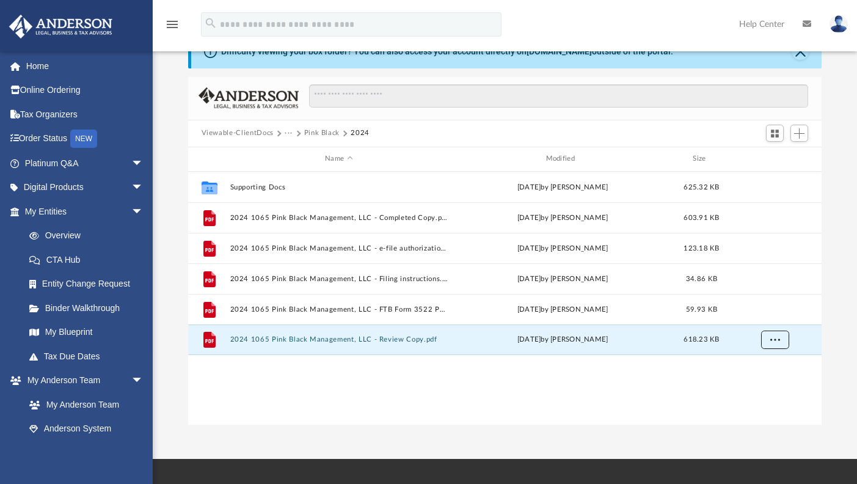
scroll to position [0, 0]
